Goal: Information Seeking & Learning: Learn about a topic

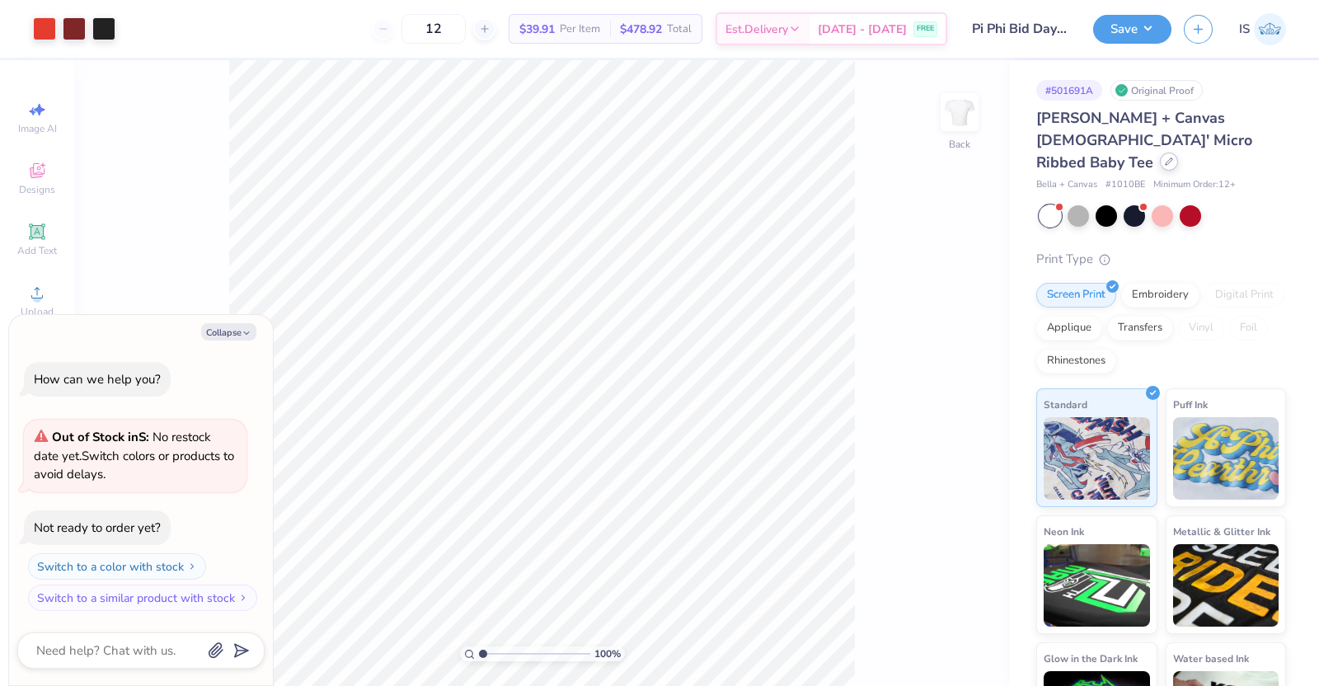
click at [1171, 152] on div at bounding box center [1169, 161] width 18 height 18
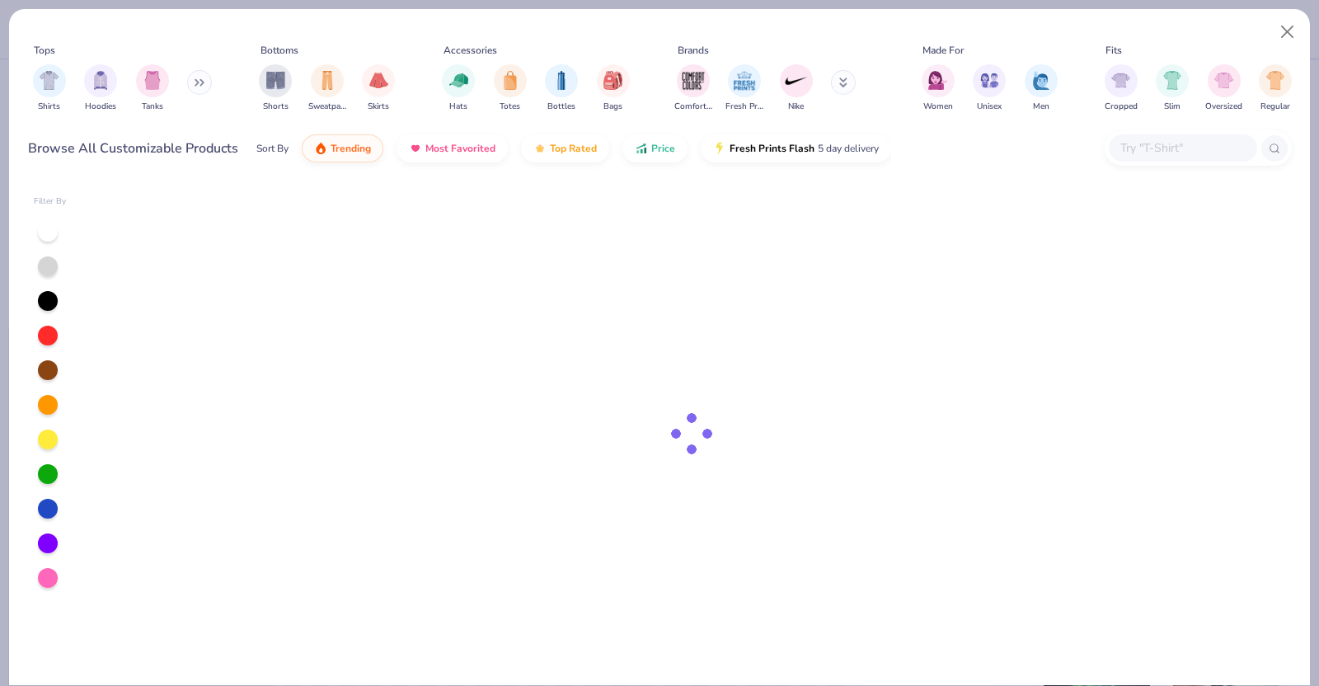
type textarea "x"
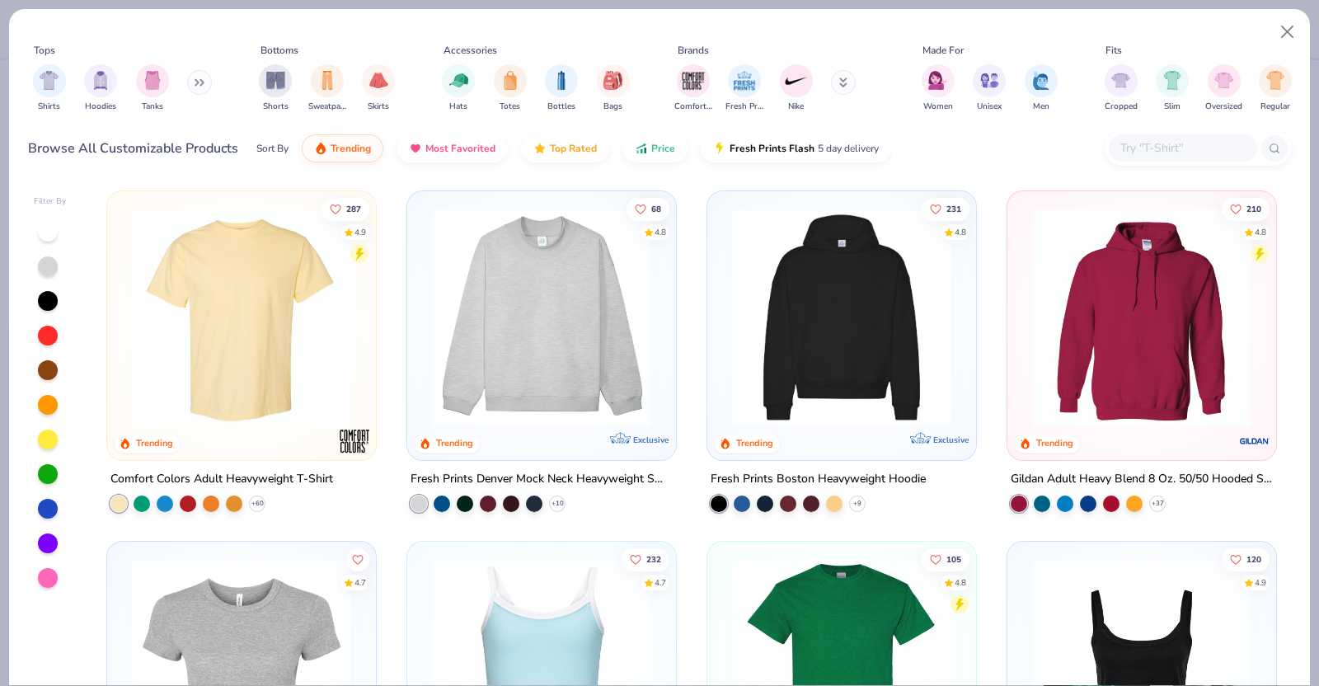
click at [1163, 138] on input "text" at bounding box center [1181, 147] width 127 height 19
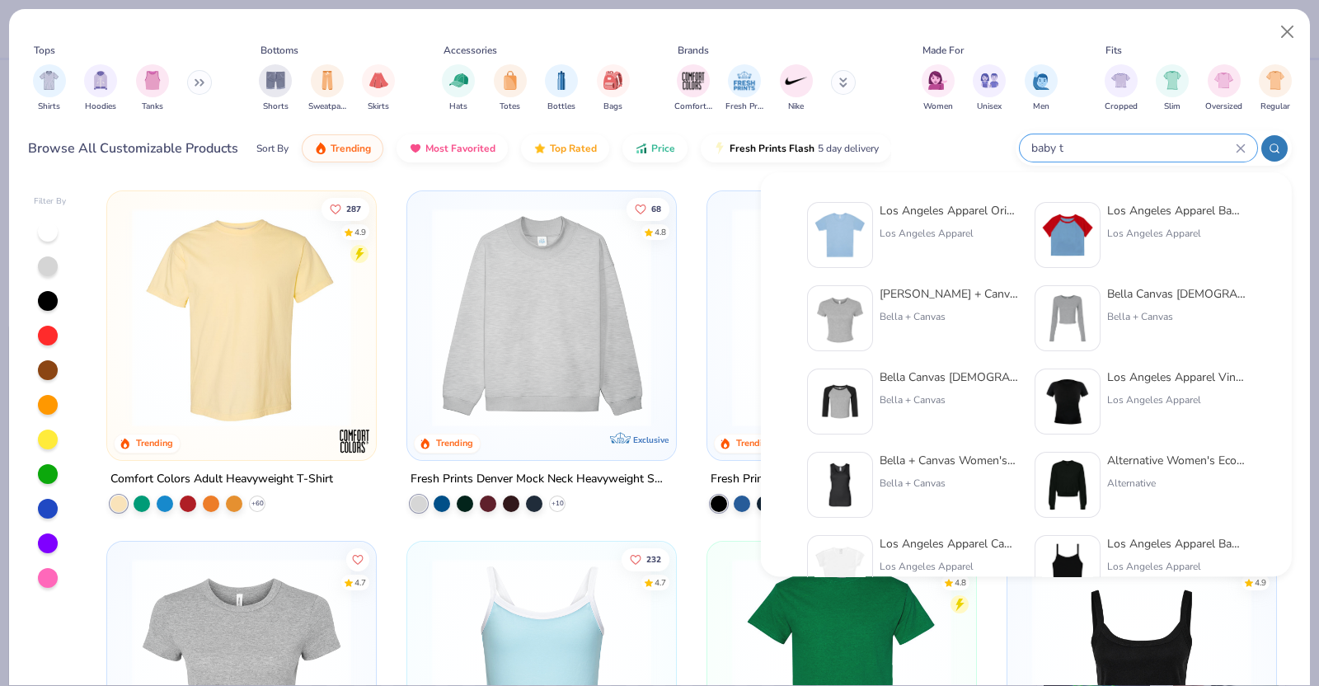
type input "baby t"
click at [989, 220] on div "Los Angeles Apparel Original Baby Rib Tee Los Angeles Apparel" at bounding box center [948, 235] width 138 height 66
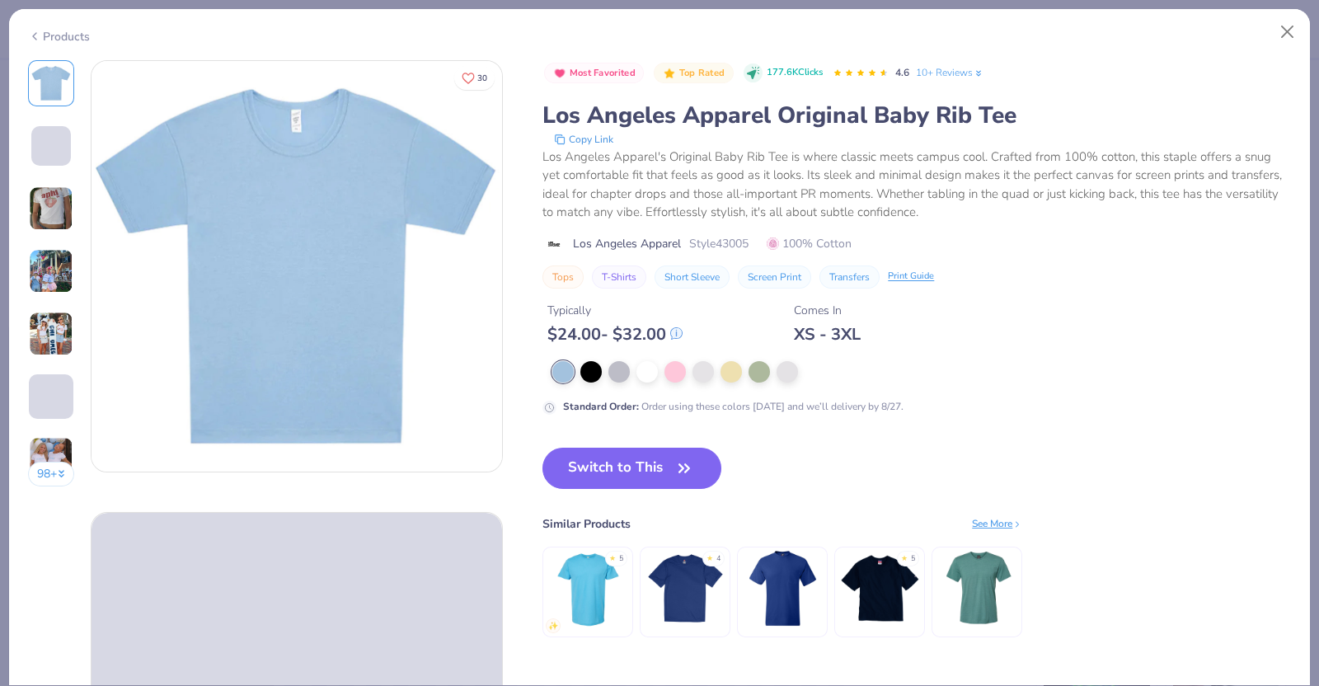
click at [46, 279] on img at bounding box center [51, 271] width 45 height 45
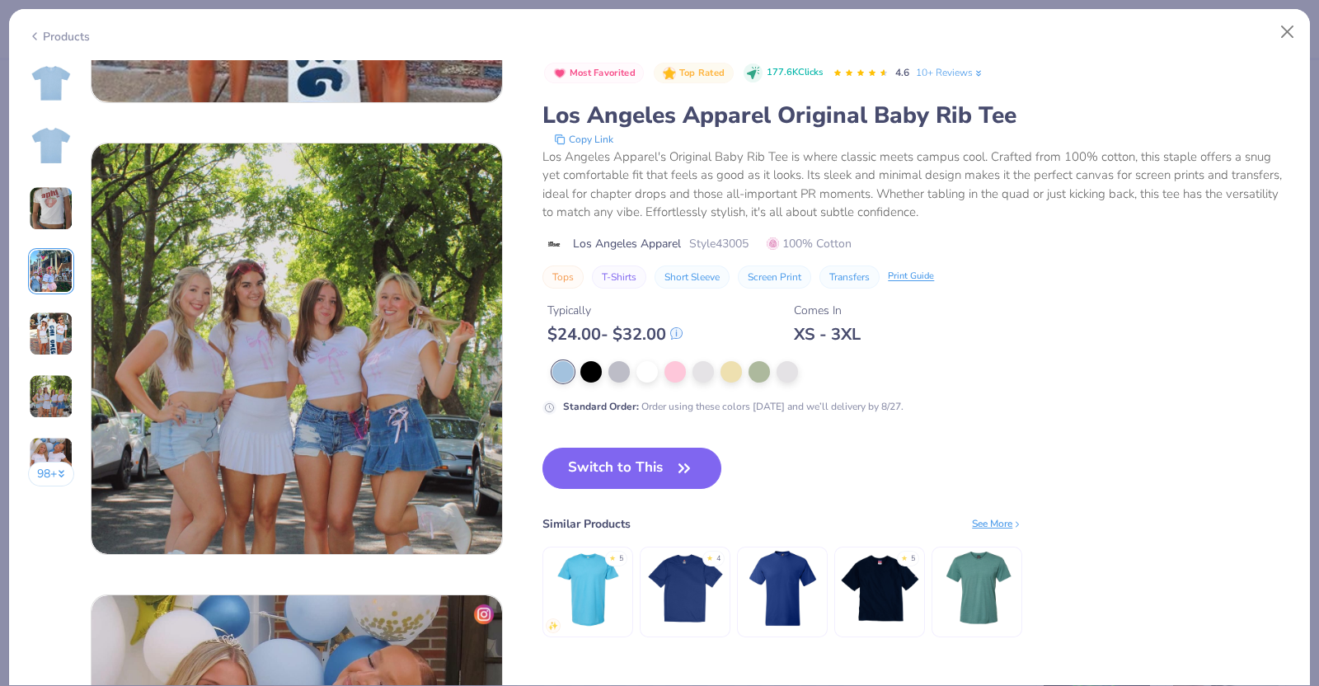
scroll to position [2175, 0]
click at [61, 209] on img at bounding box center [51, 208] width 45 height 45
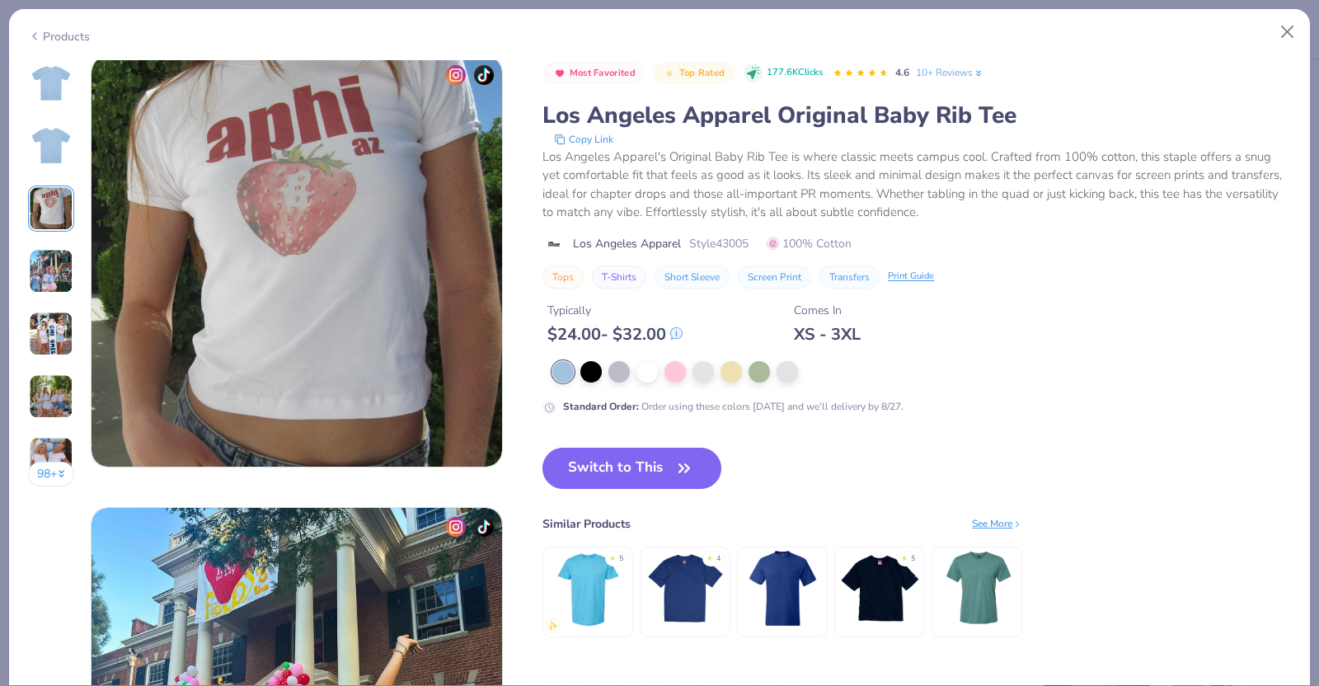
scroll to position [902, 0]
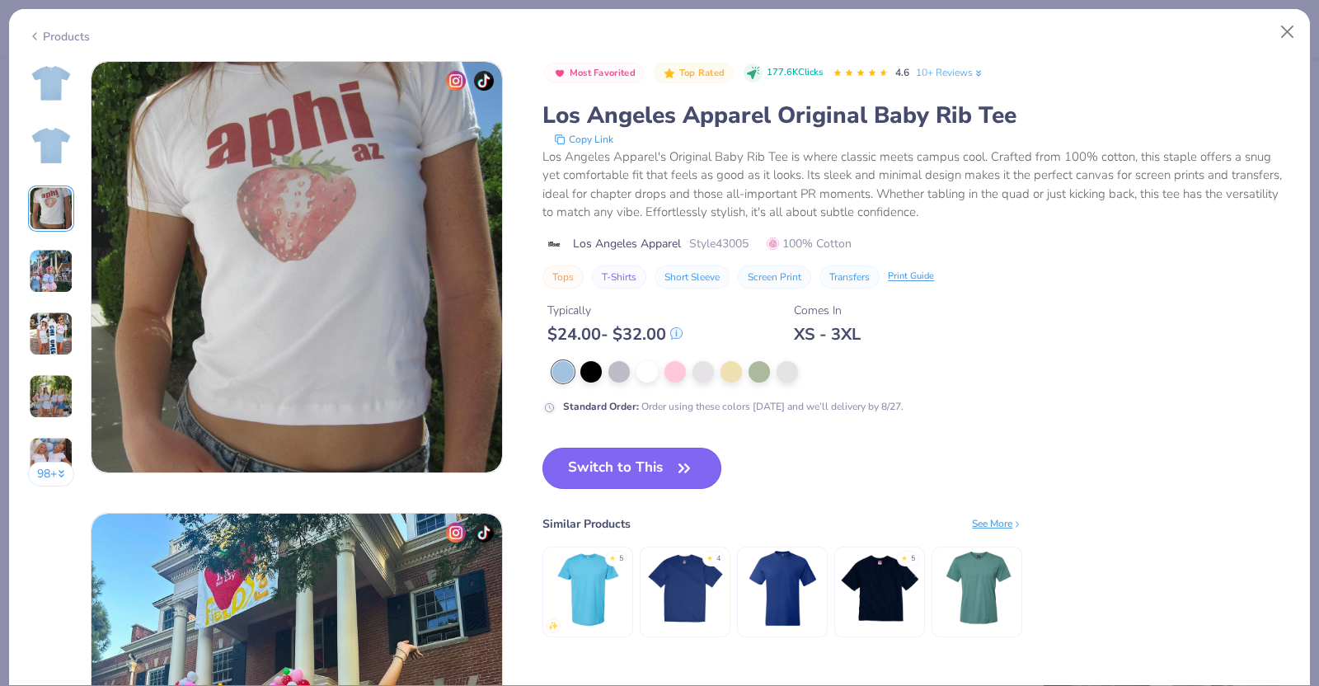
click at [592, 476] on button "Switch to This" at bounding box center [631, 468] width 179 height 41
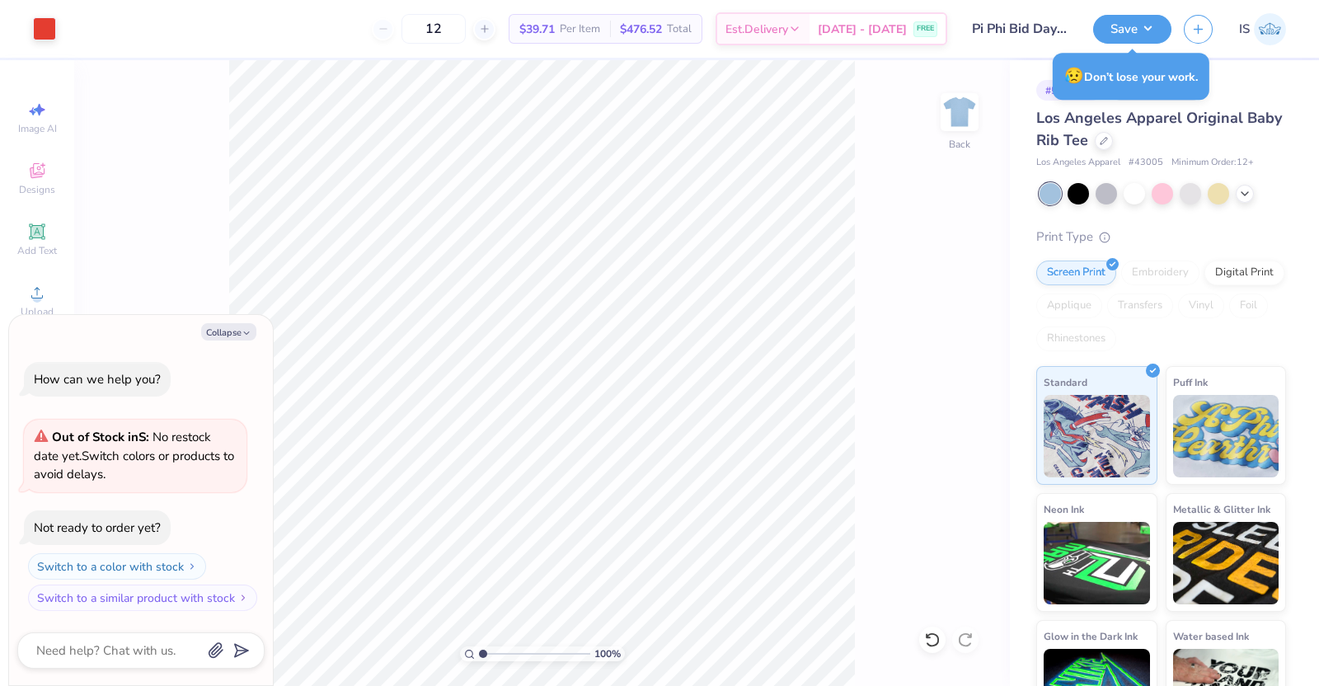
type textarea "x"
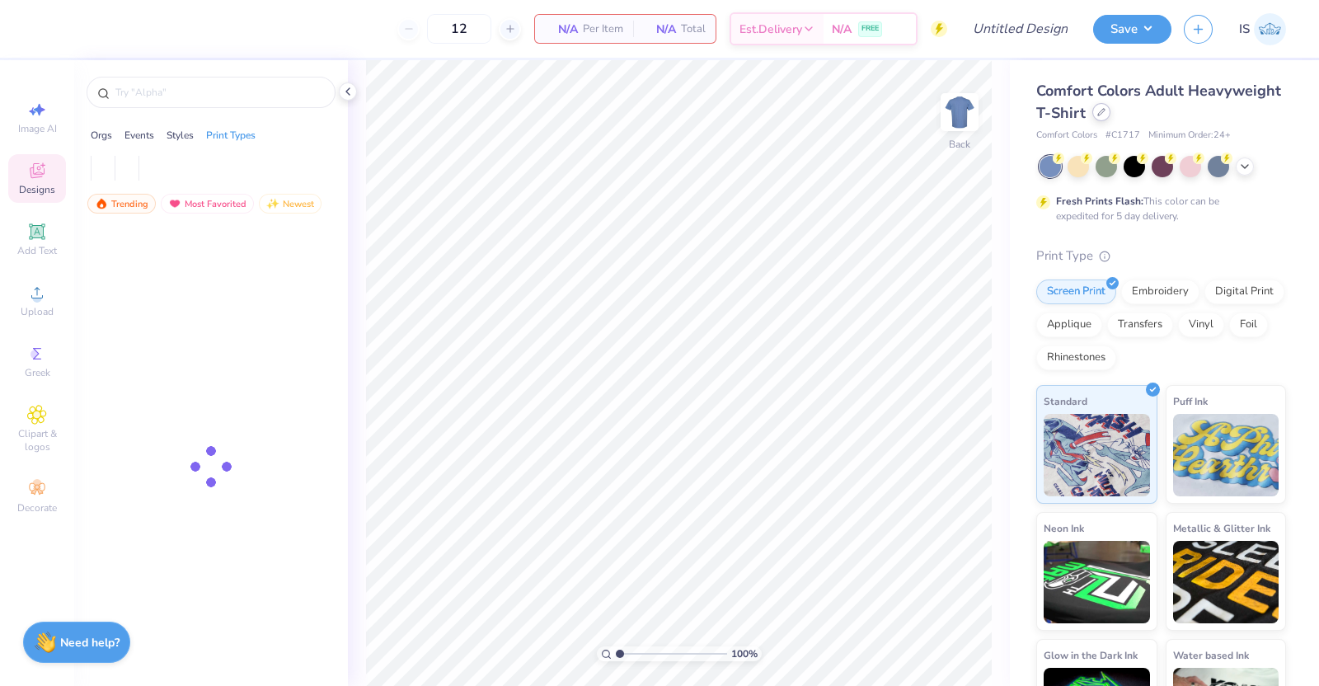
click at [1110, 117] on div at bounding box center [1101, 112] width 18 height 18
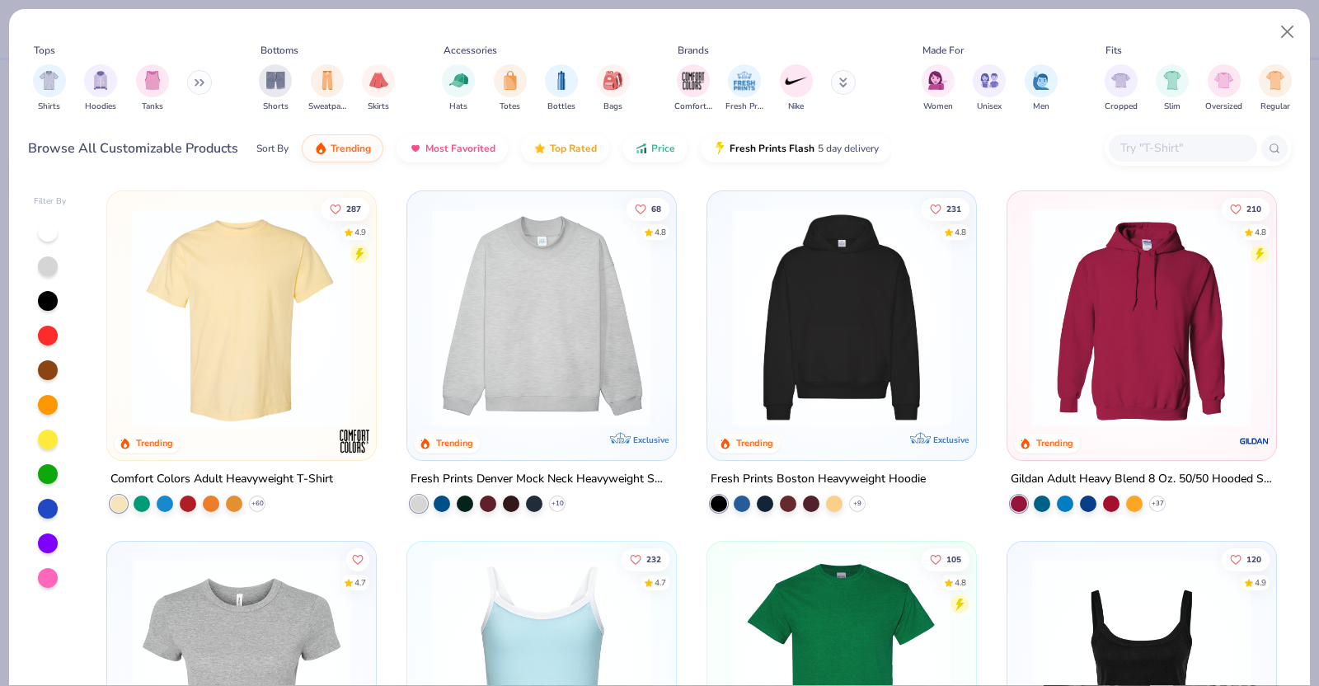
click at [1129, 146] on input "text" at bounding box center [1181, 147] width 127 height 19
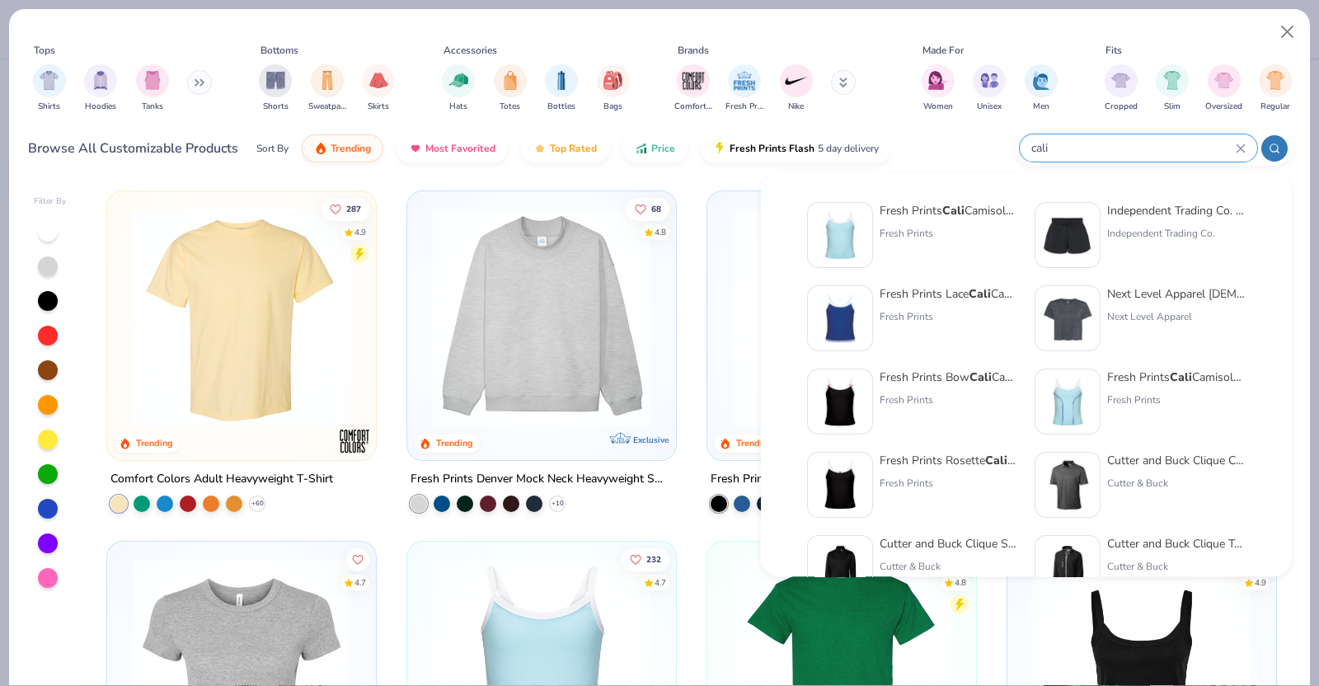
type input "cali"
click at [956, 220] on div "Fresh Prints Cali Camisole Top Fresh Prints" at bounding box center [948, 235] width 138 height 66
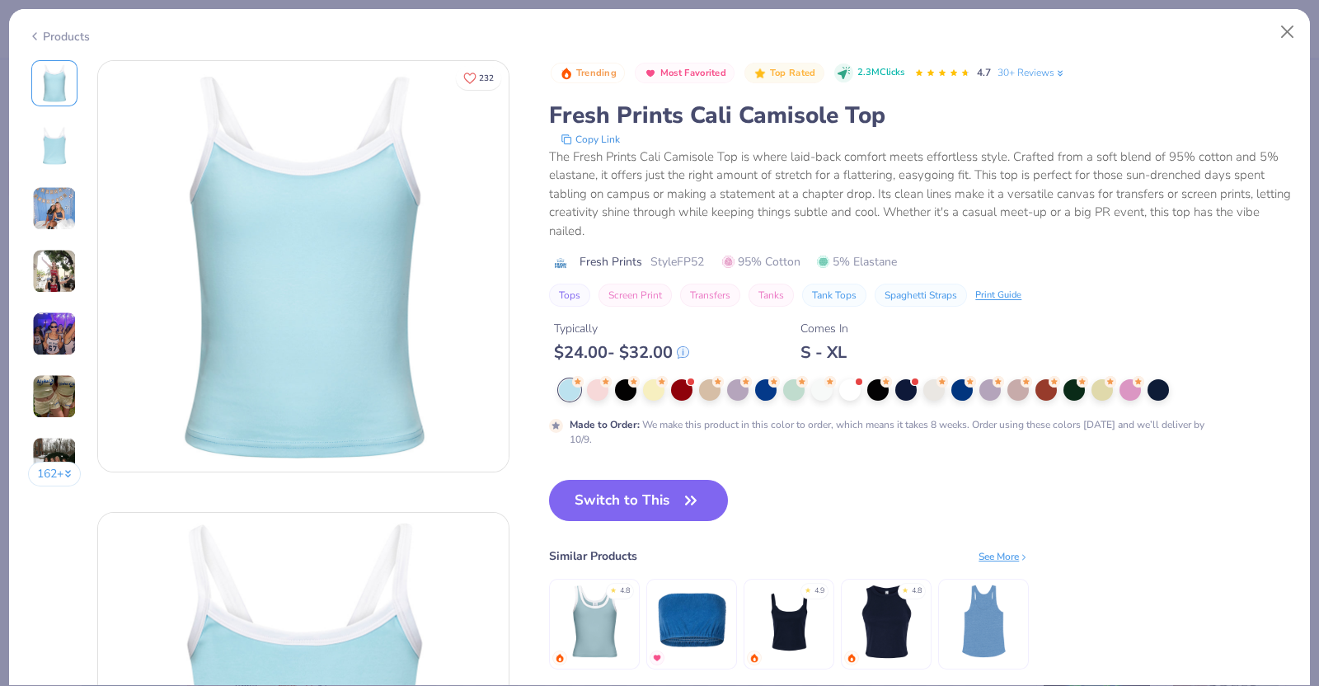
click at [579, 148] on div "The Fresh Prints Cali Camisole Top is where laid-back comfort meets effortless …" at bounding box center [920, 194] width 742 height 93
click at [576, 140] on button "Copy Link" at bounding box center [589, 139] width 69 height 16
